Goal: Task Accomplishment & Management: Complete application form

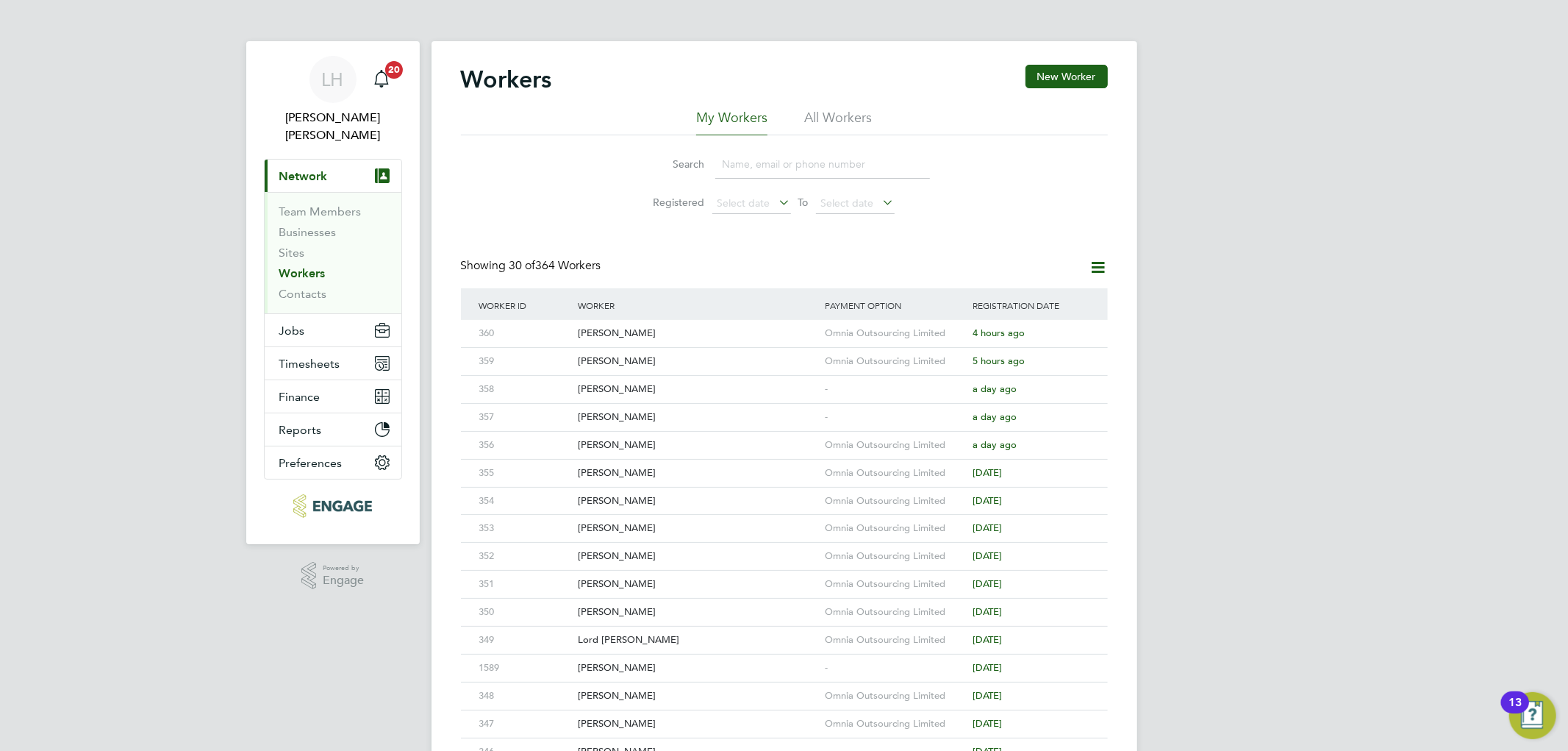
click at [1085, 196] on div "Search Registered Select date To Select date" at bounding box center [784, 179] width 647 height 86
click at [1064, 71] on button "New Worker" at bounding box center [1067, 76] width 82 height 24
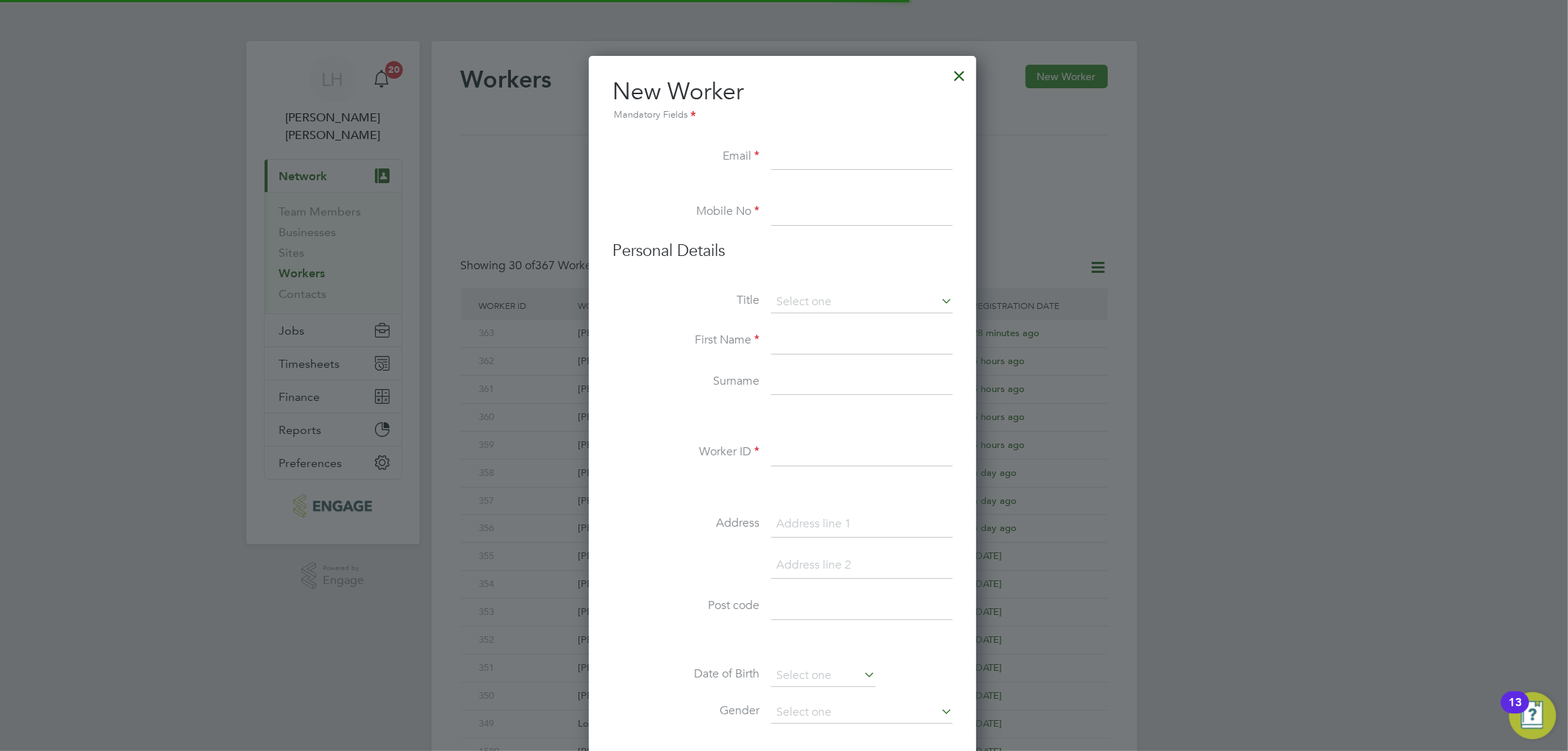
scroll to position [1251, 391]
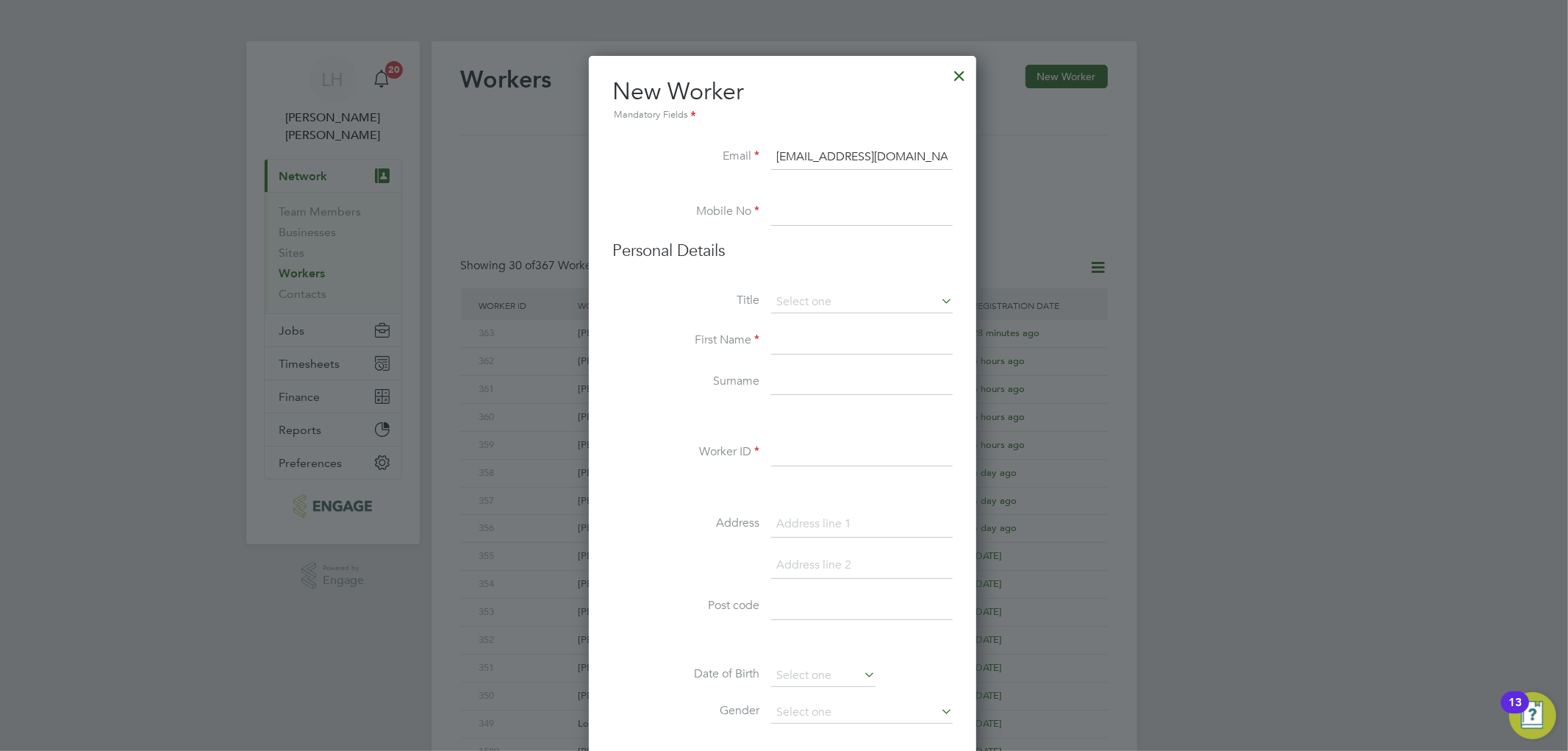
type input "Kerry9357Groves@gmail.com"
type input "02034342260"
click at [826, 298] on input at bounding box center [862, 302] width 182 height 22
click at [812, 326] on li "Mr" at bounding box center [861, 323] width 183 height 20
type input "Mr"
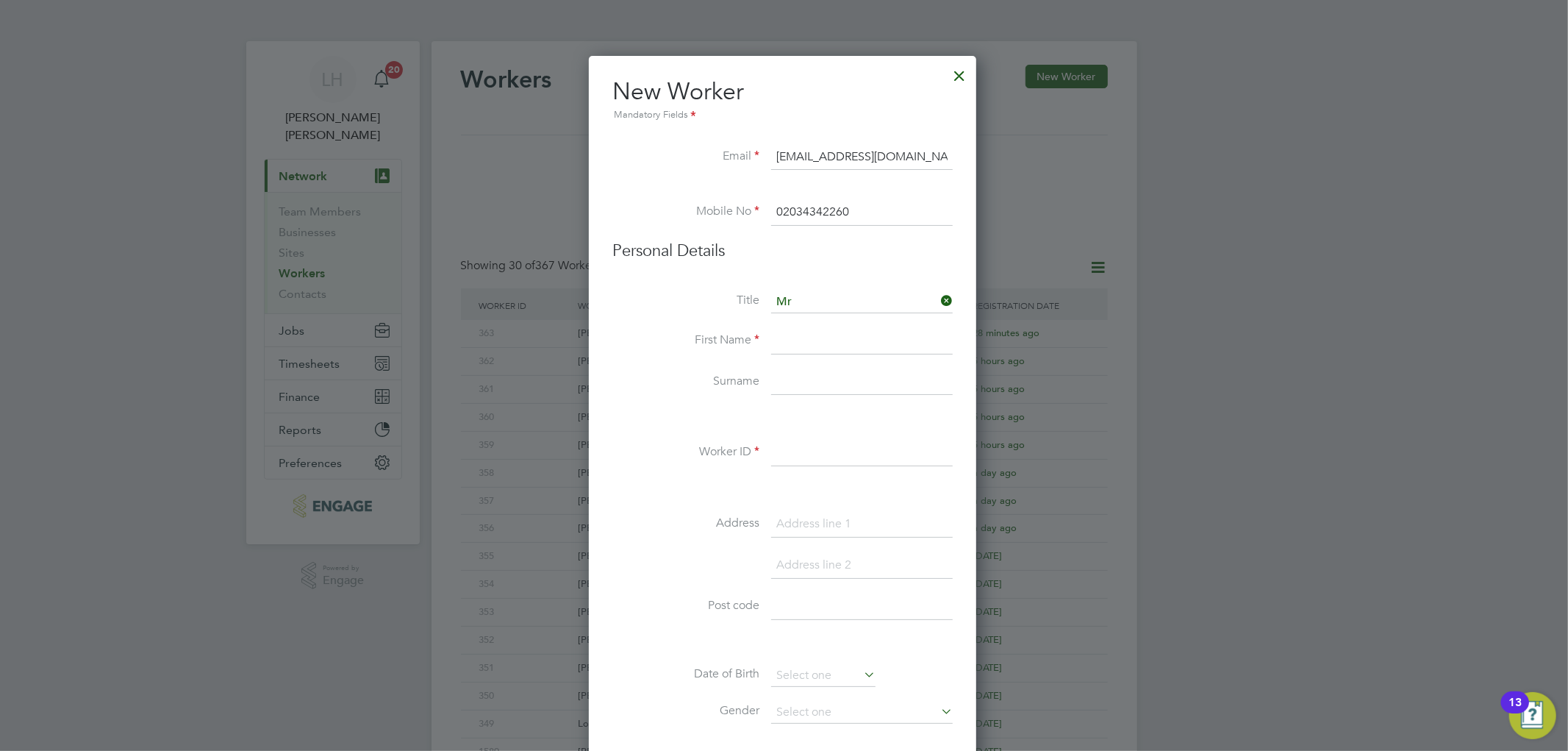
click at [806, 337] on input at bounding box center [862, 341] width 182 height 27
type input "Kerry"
type input "Groves"
type input "364"
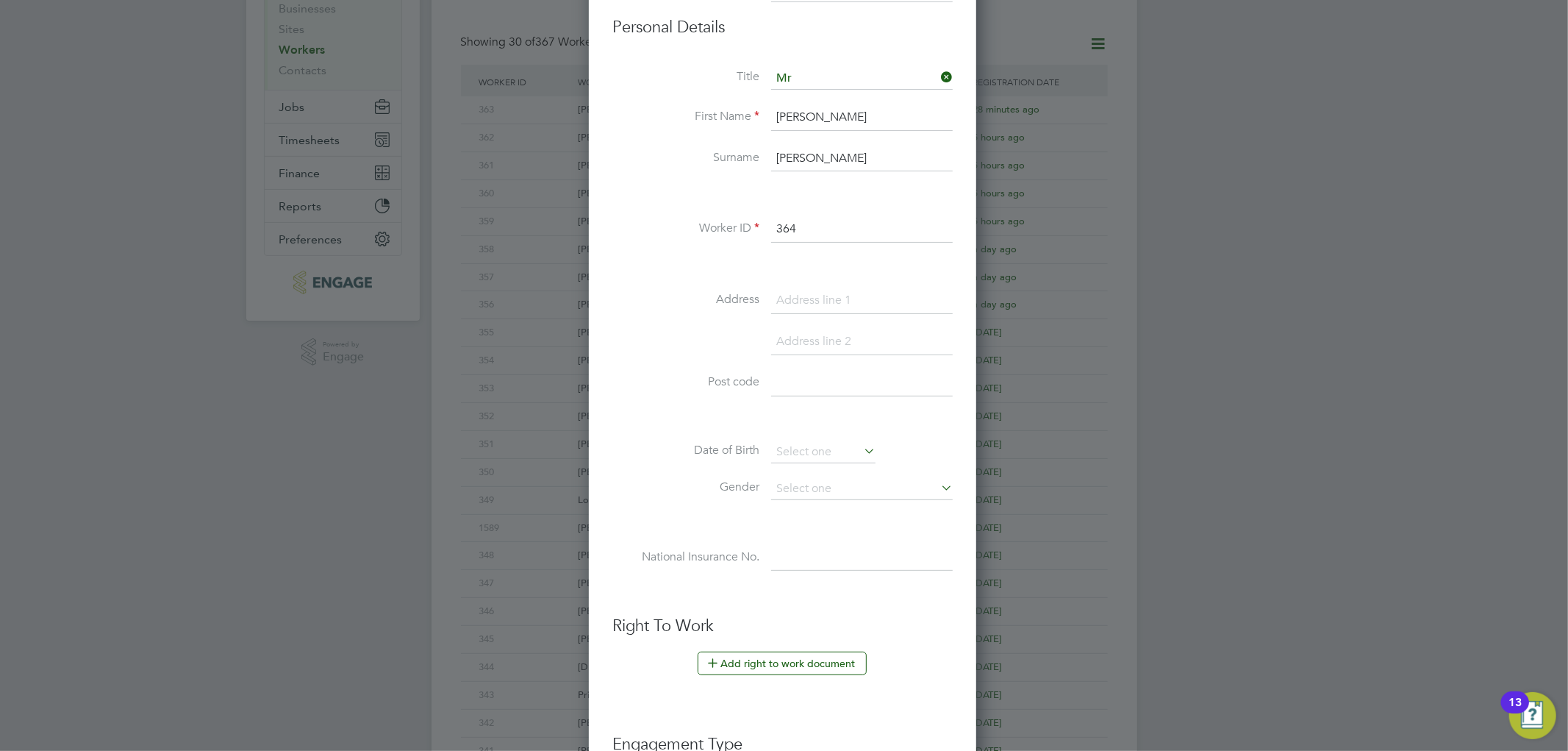
scroll to position [260, 0]
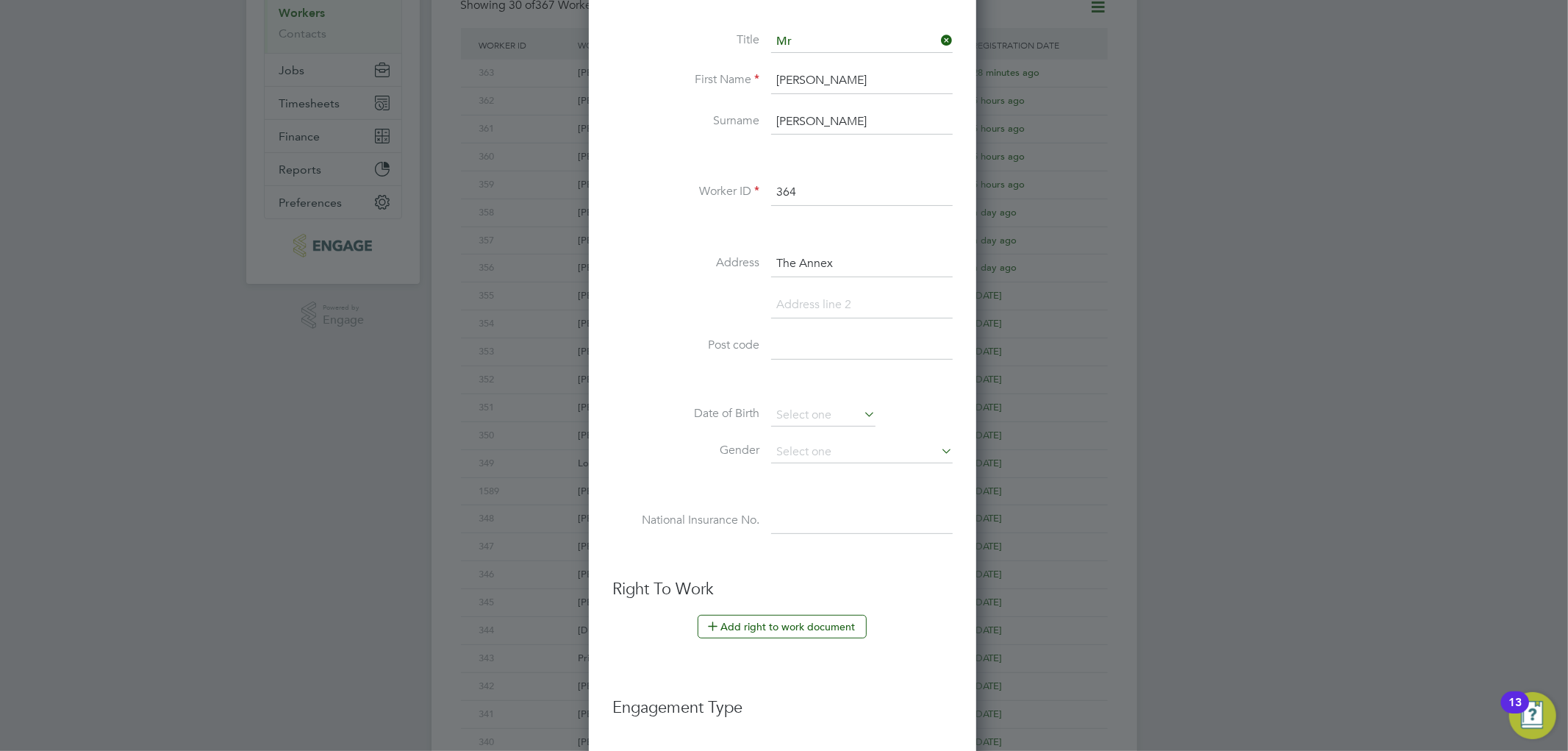
type input "The Annex"
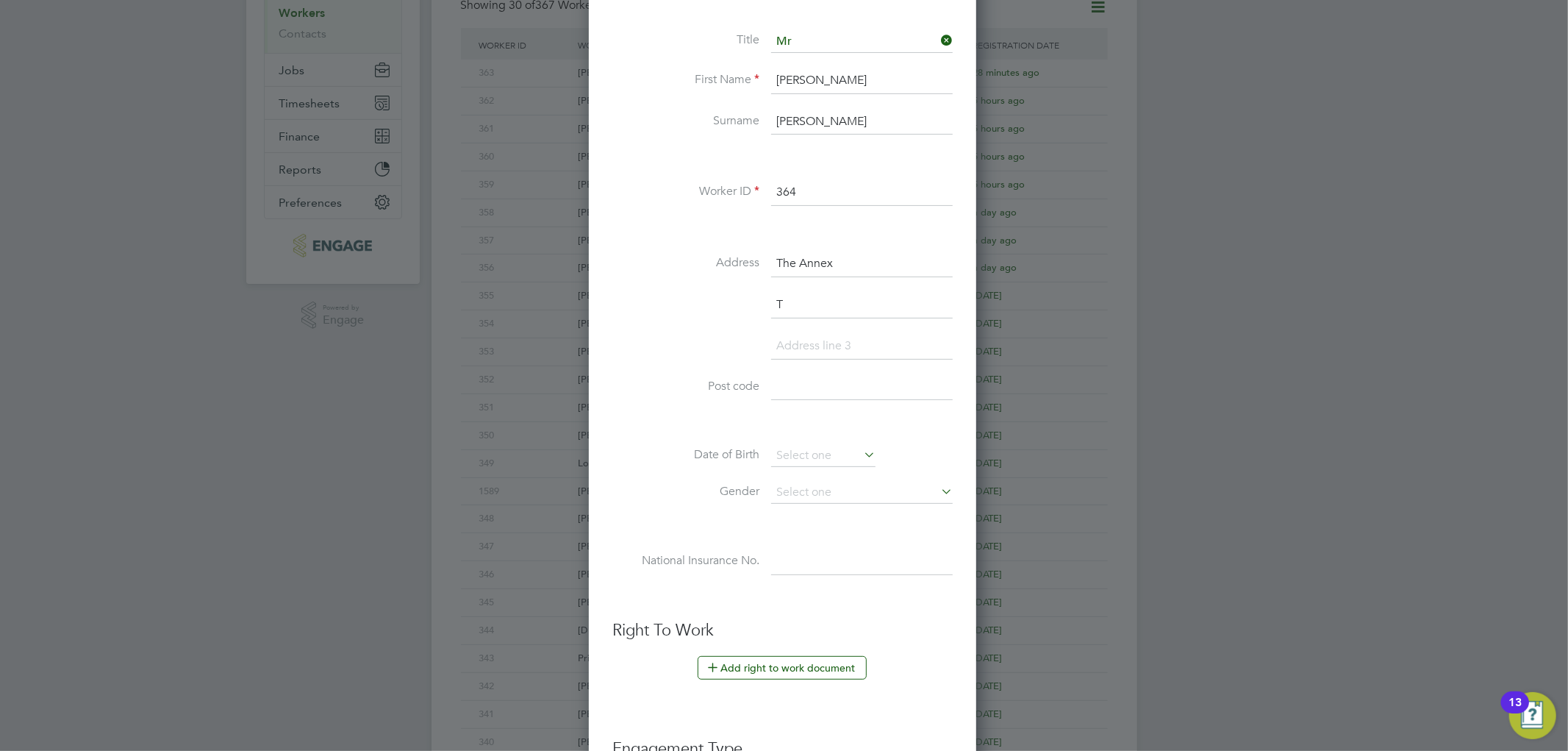
scroll to position [1291, 391]
type input "T"
type input "Guildford road"
type input "Surrey"
type input "GU6 8NS"
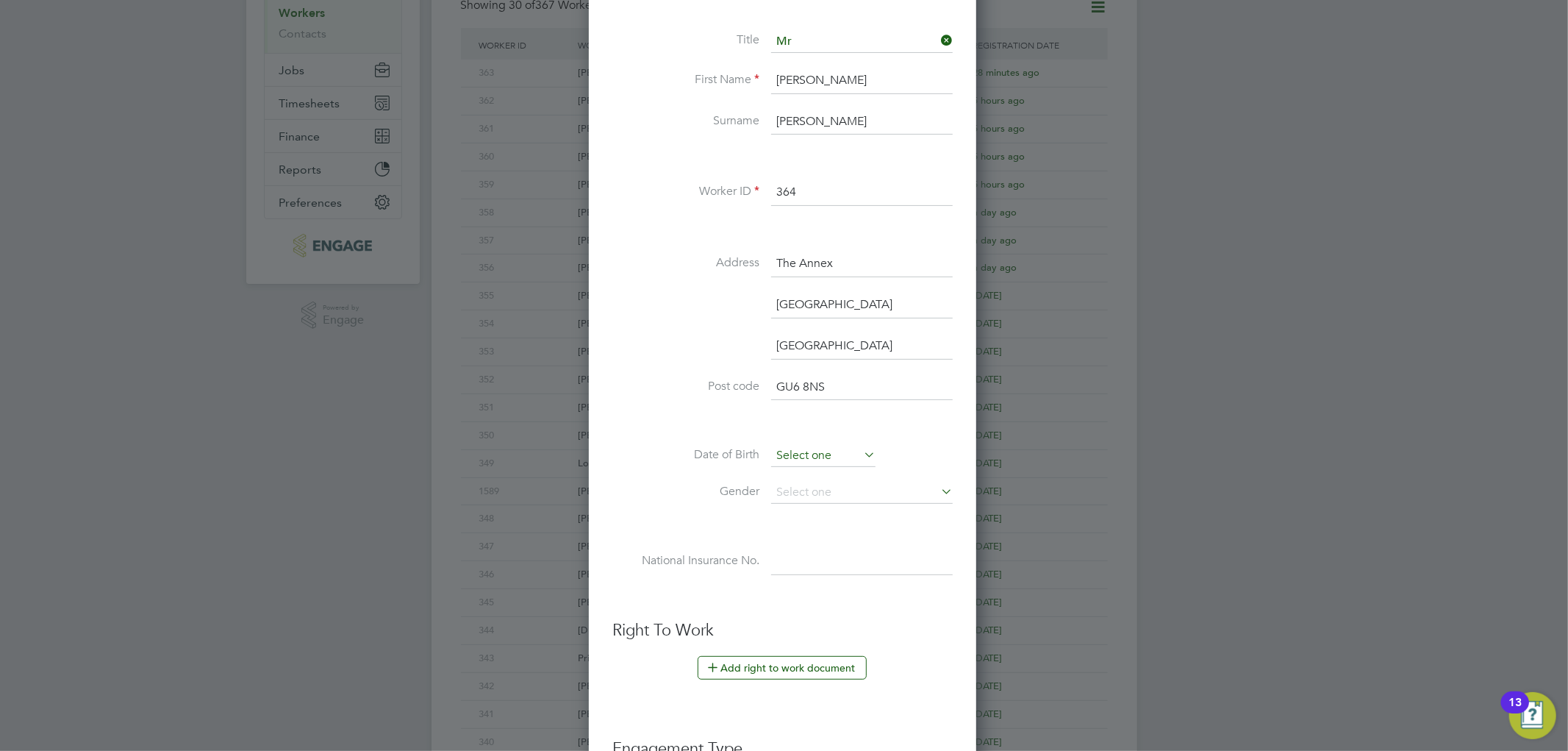
click at [782, 458] on input at bounding box center [823, 456] width 105 height 22
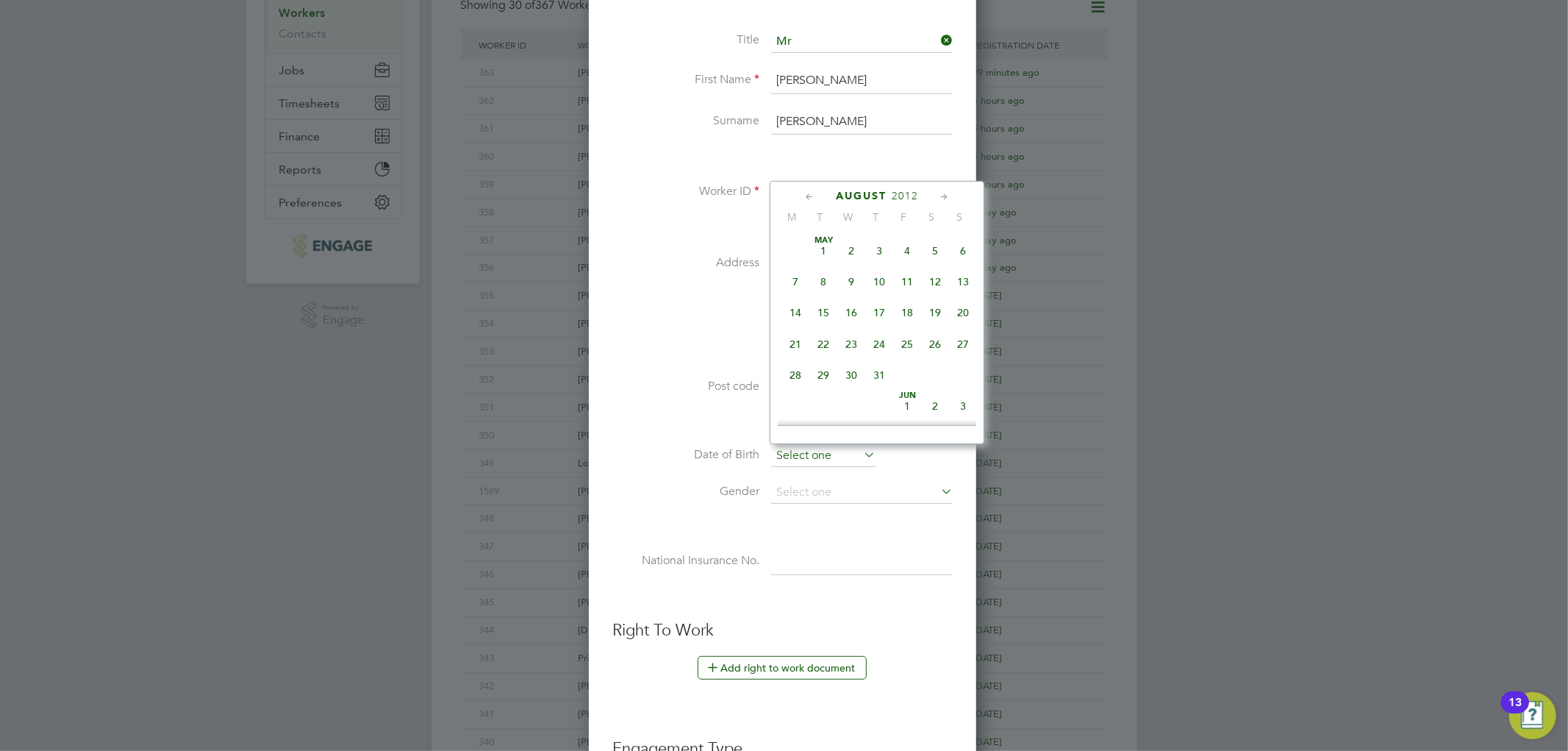
scroll to position [567, 0]
click at [905, 192] on span "2012" at bounding box center [905, 195] width 27 height 12
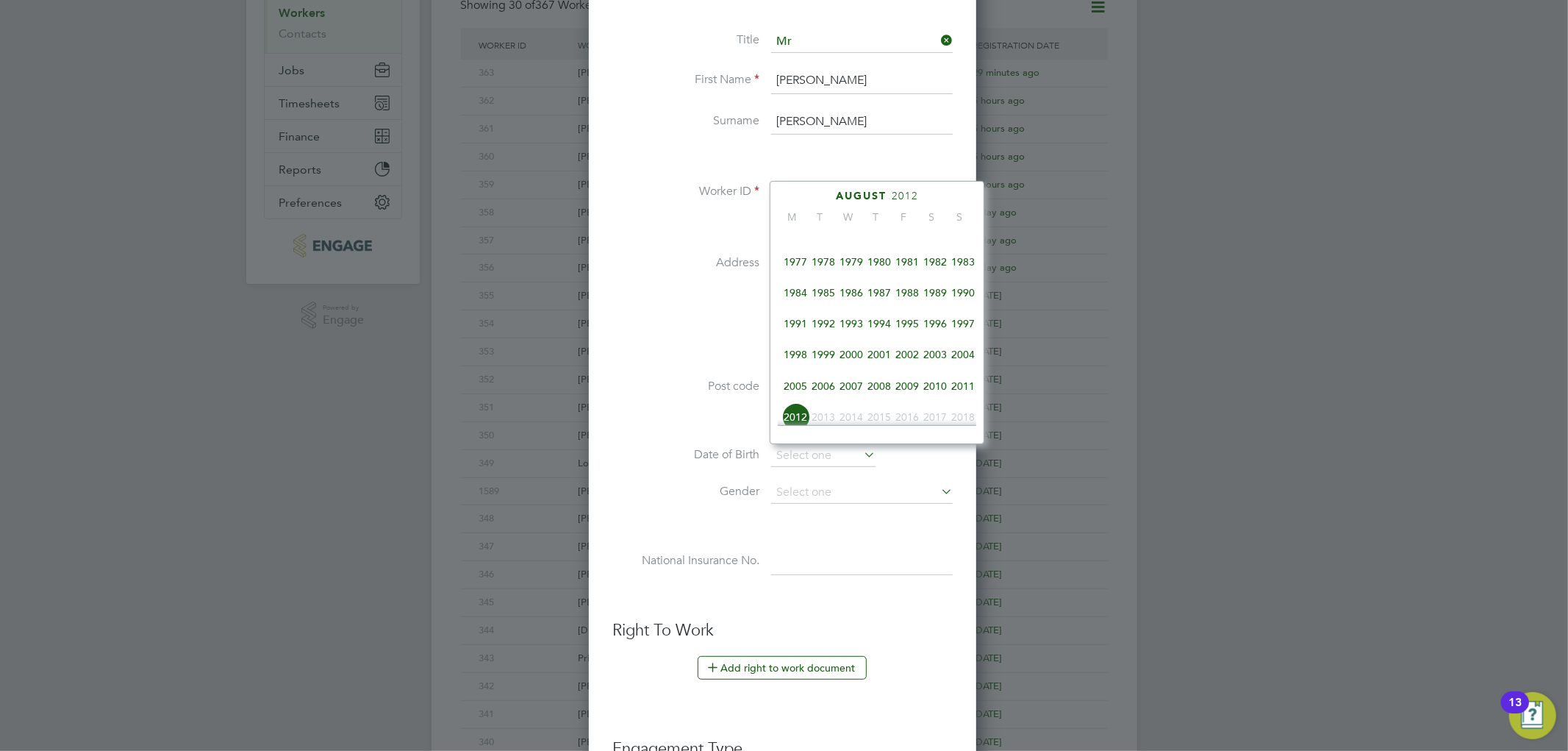
click at [800, 267] on span "1977" at bounding box center [795, 262] width 28 height 28
click at [937, 329] on span "13" at bounding box center [935, 323] width 28 height 28
type input "13 Aug 1977"
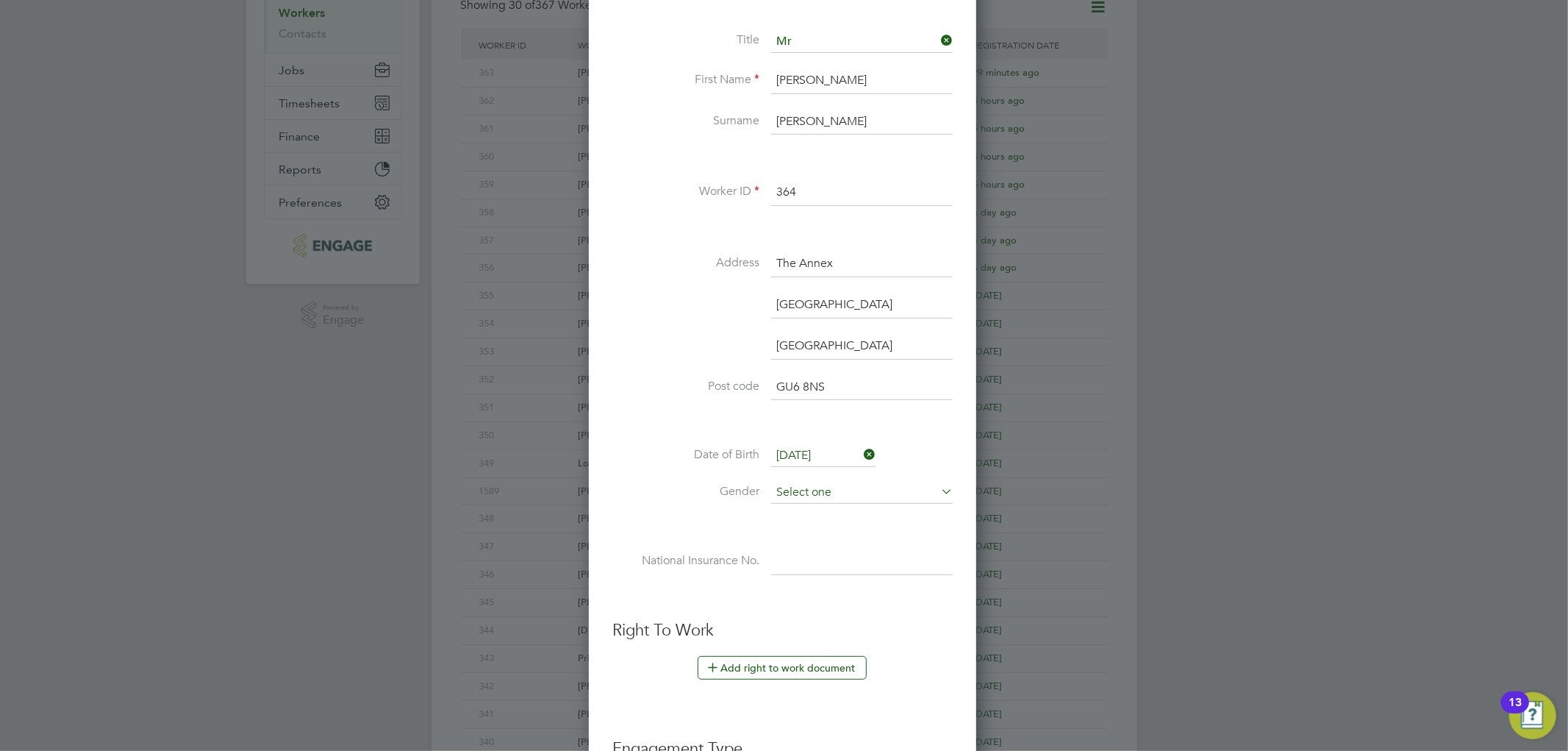
click at [815, 491] on input at bounding box center [862, 493] width 182 height 22
click at [804, 514] on li "Male" at bounding box center [861, 512] width 183 height 20
type input "Male"
click at [800, 555] on input at bounding box center [862, 562] width 182 height 27
click at [685, 535] on div "Title Mr First Name Kerry Surname Groves Worker ID 364 Address The Annex Guildf…" at bounding box center [782, 318] width 340 height 575
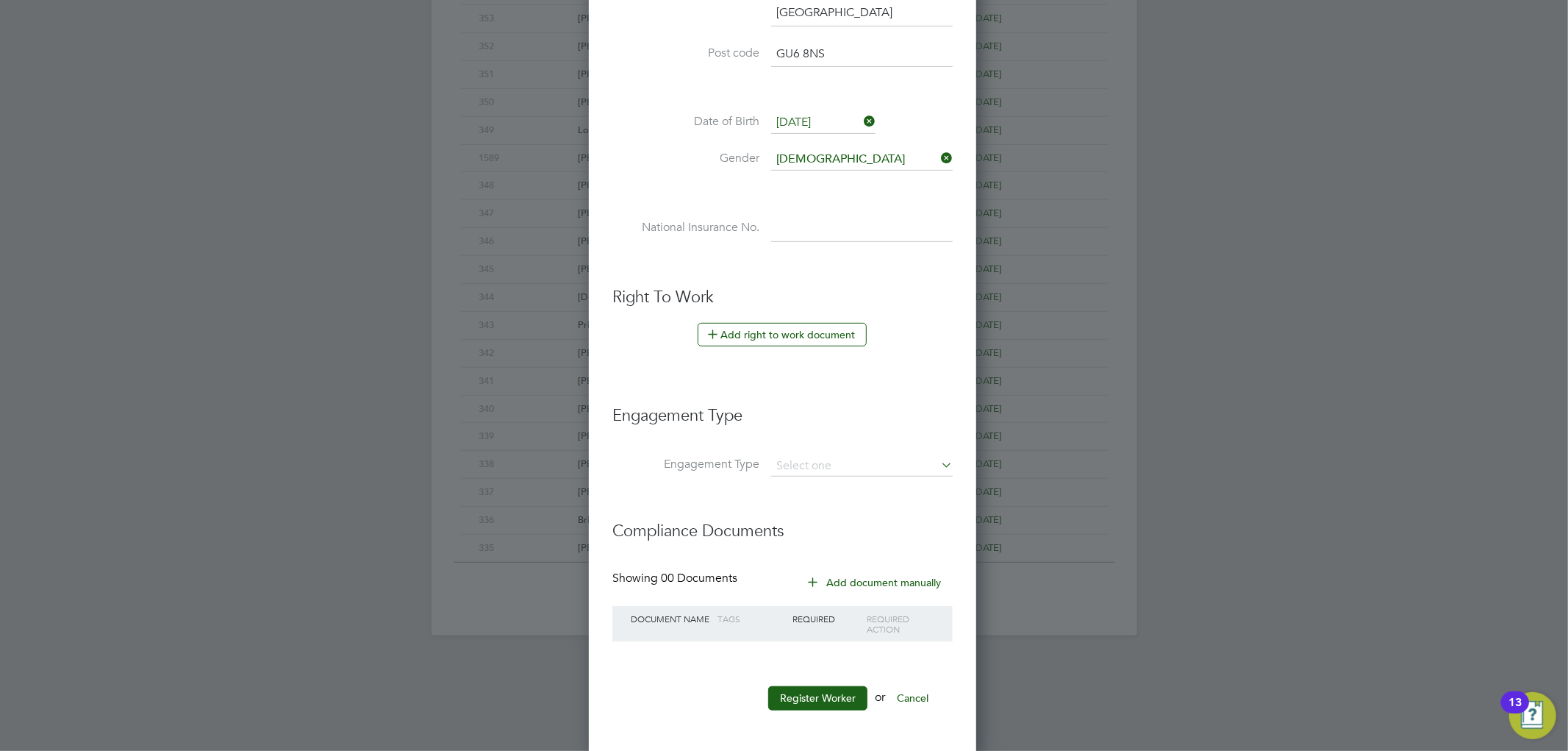
scroll to position [596, 0]
click at [803, 468] on input at bounding box center [862, 463] width 182 height 20
click at [794, 540] on li "Umbrella" at bounding box center [861, 547] width 183 height 21
type input "Umbrella"
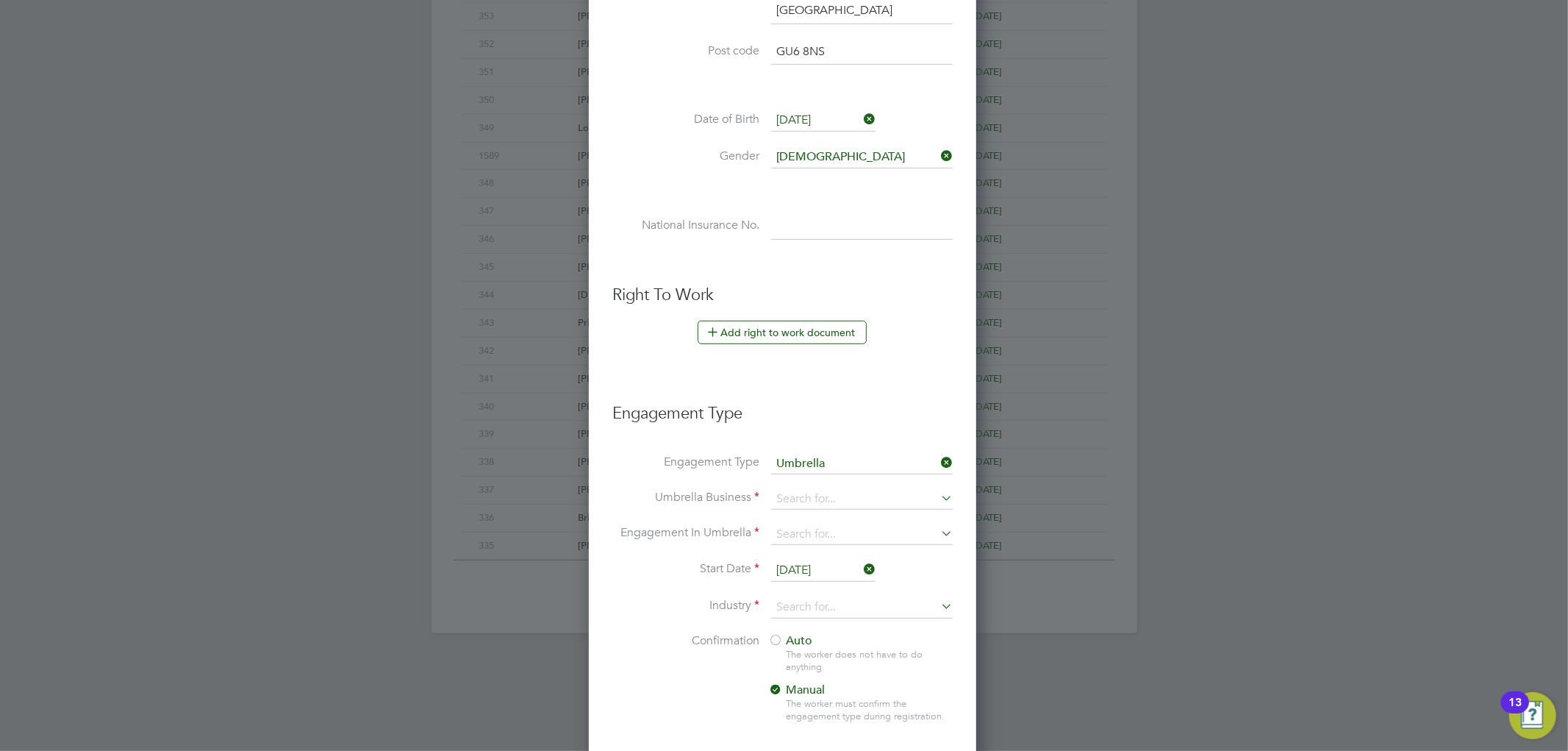
scroll to position [1561, 391]
click at [804, 496] on input at bounding box center [862, 499] width 182 height 20
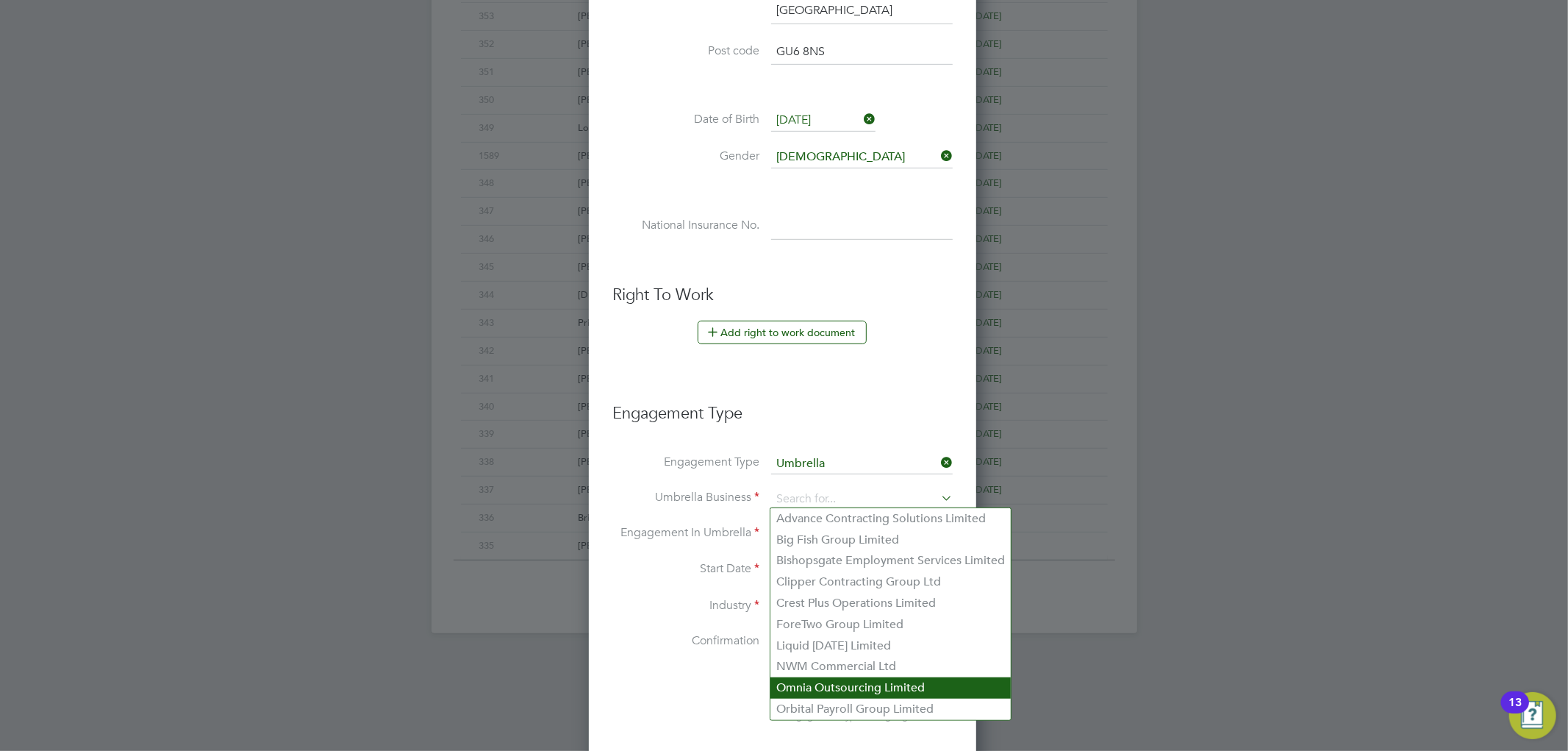
click at [792, 699] on li "Omnia Outsourcing Limited" at bounding box center [890, 688] width 240 height 21
type input "Omnia Outsourcing Limited"
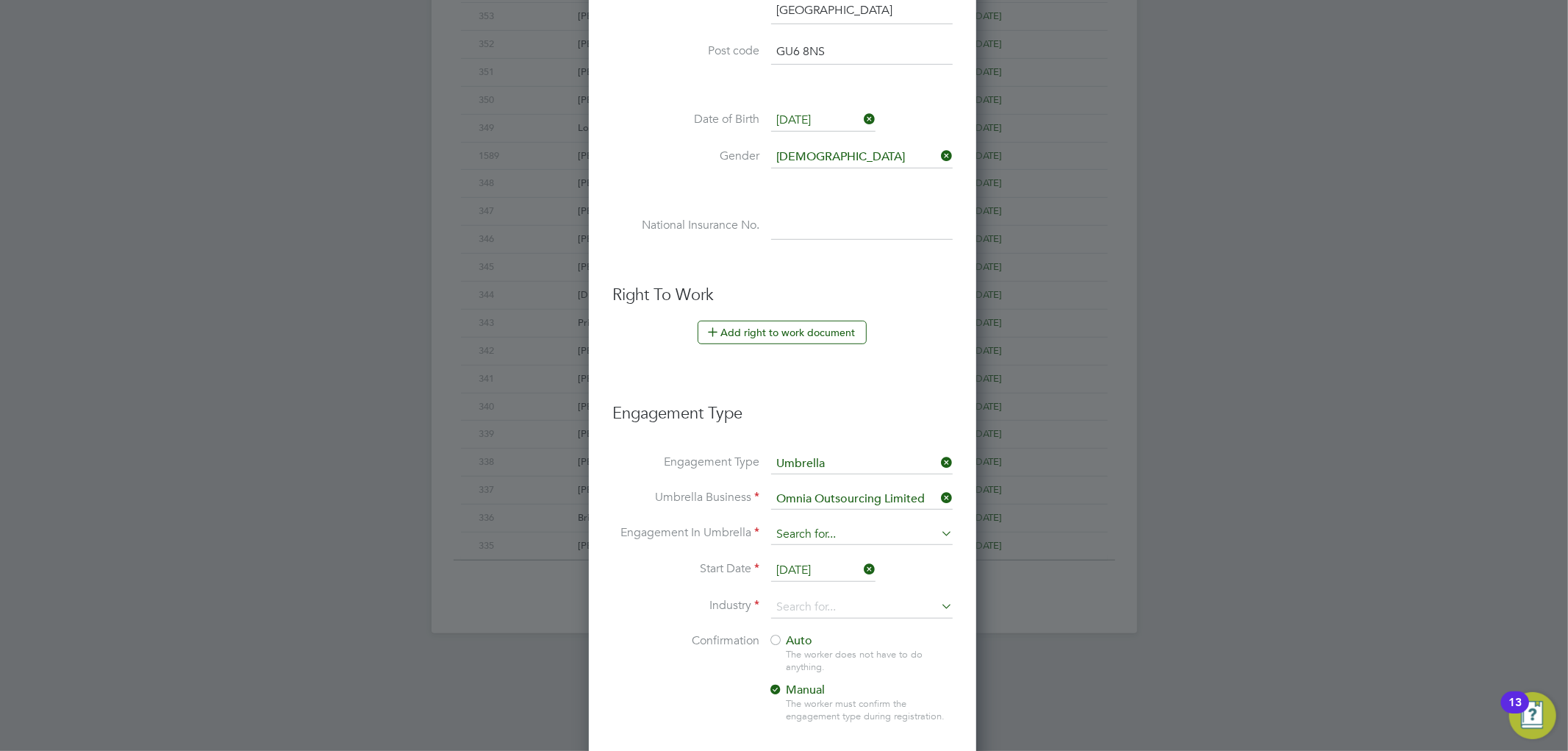
click at [792, 535] on input at bounding box center [862, 534] width 182 height 20
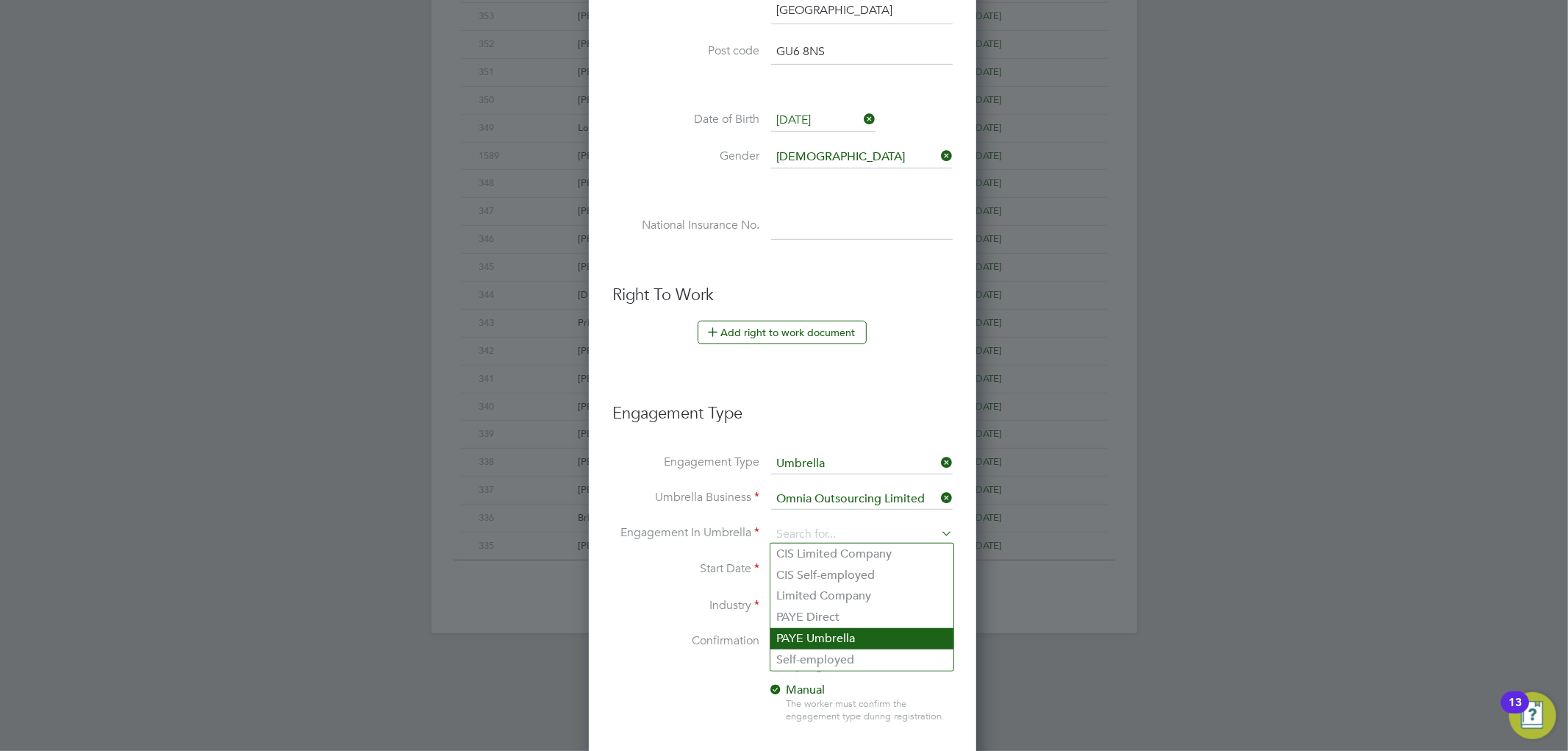
click at [810, 639] on li "PAYE Umbrella" at bounding box center [861, 639] width 183 height 21
type input "PAYE Umbrella"
click at [844, 600] on input at bounding box center [862, 607] width 182 height 22
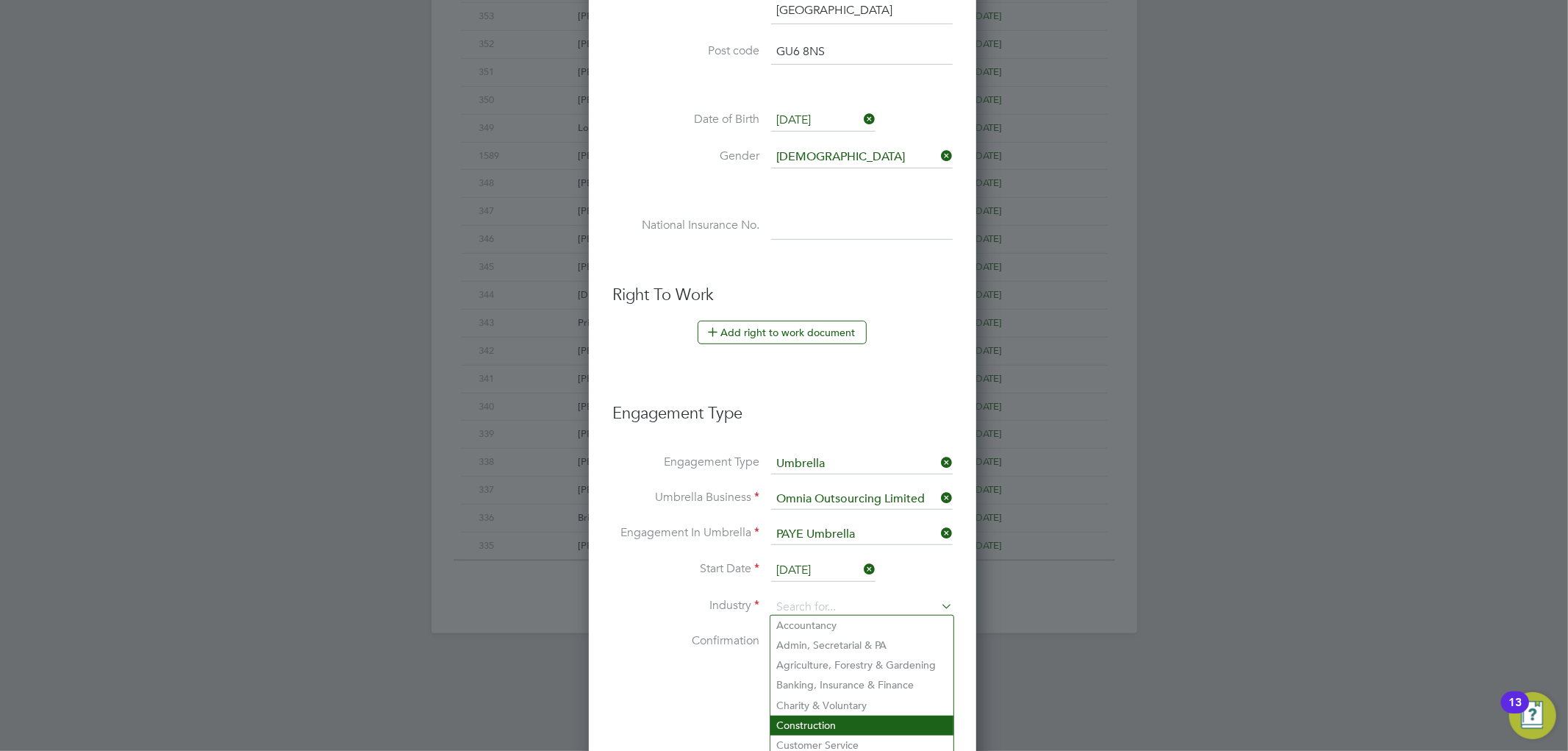
click at [812, 718] on li "Construction" at bounding box center [861, 726] width 183 height 20
type input "Construction"
click at [773, 638] on div at bounding box center [776, 641] width 15 height 15
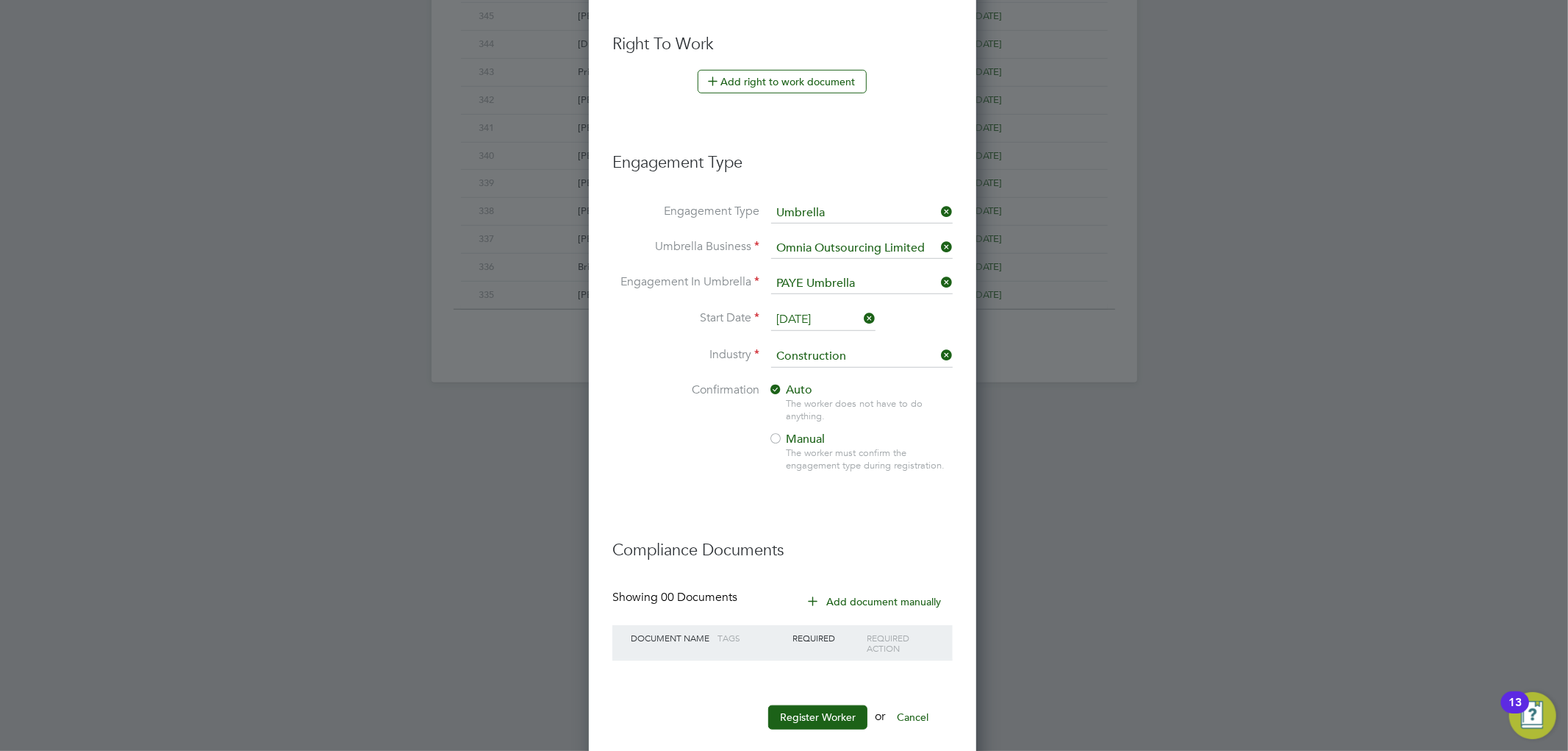
scroll to position [866, 0]
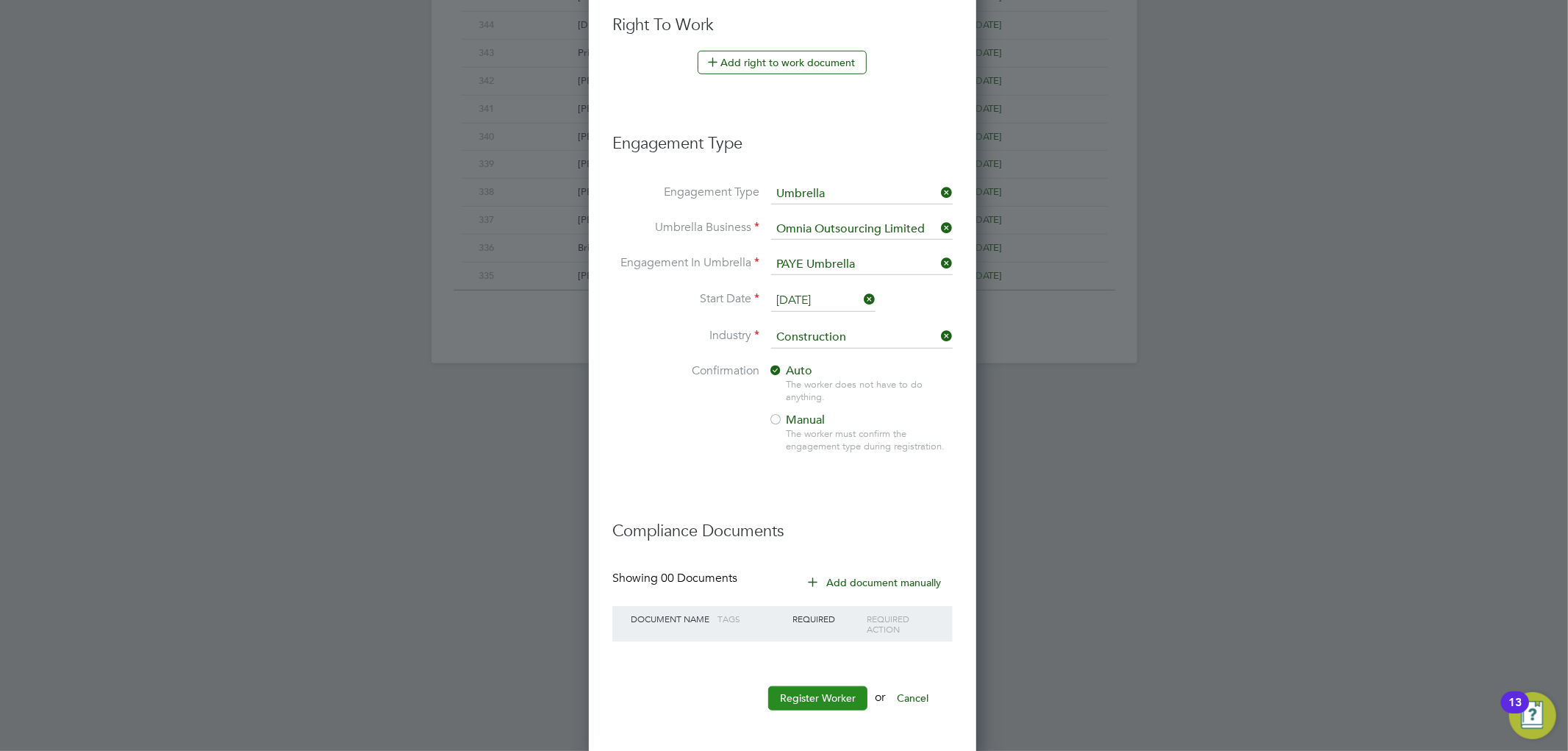
click at [820, 695] on button "Register Worker" at bounding box center [818, 697] width 99 height 24
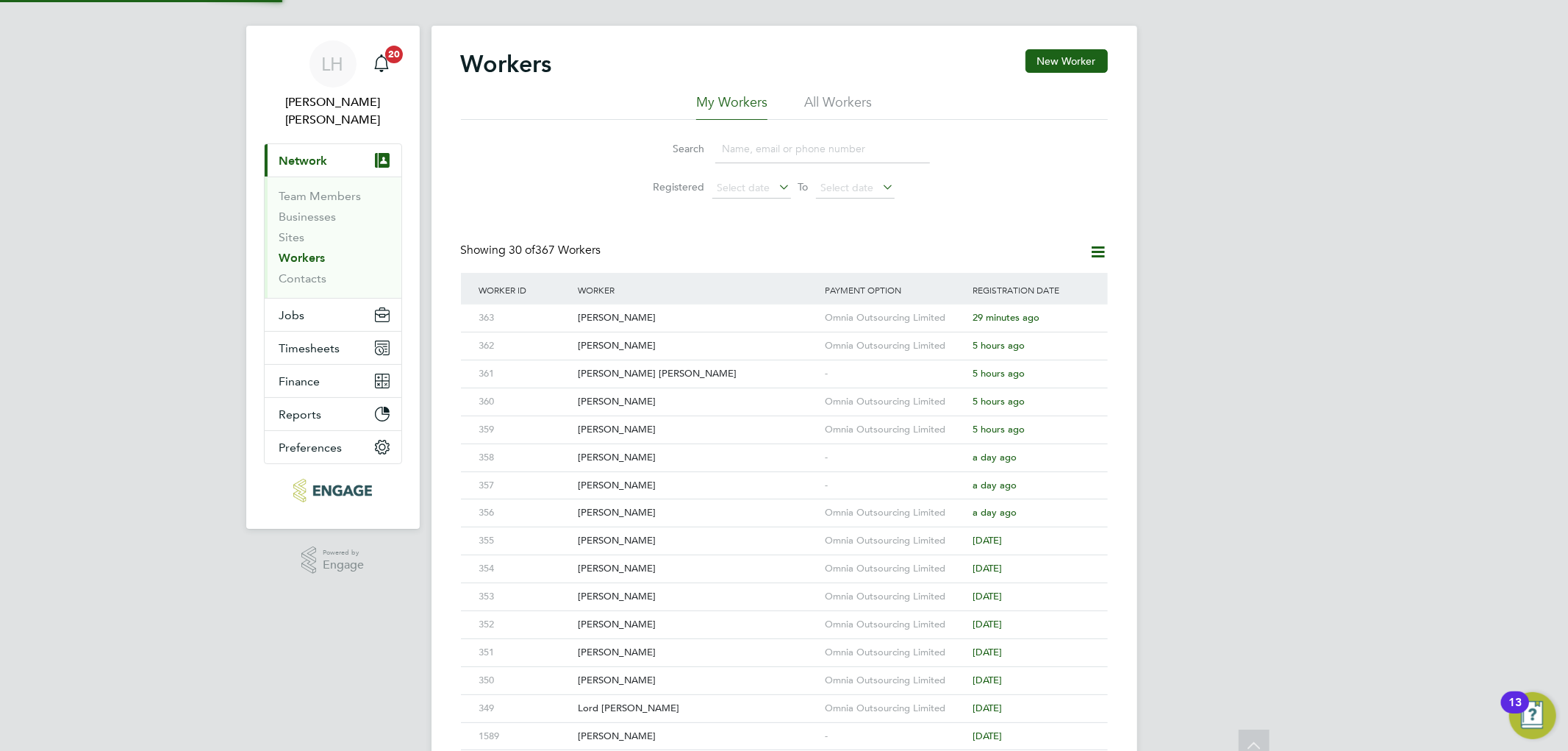
scroll to position [0, 0]
